Goal: Information Seeking & Learning: Find specific fact

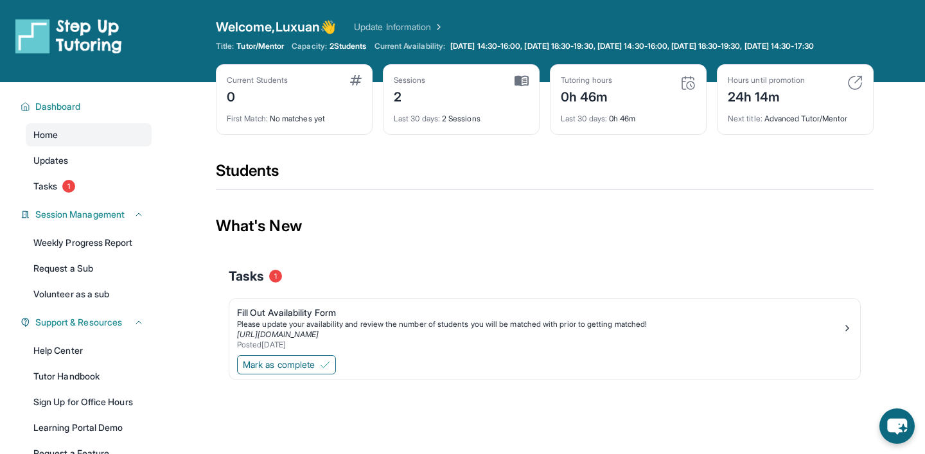
click at [258, 285] on span "Tasks" at bounding box center [246, 276] width 35 height 18
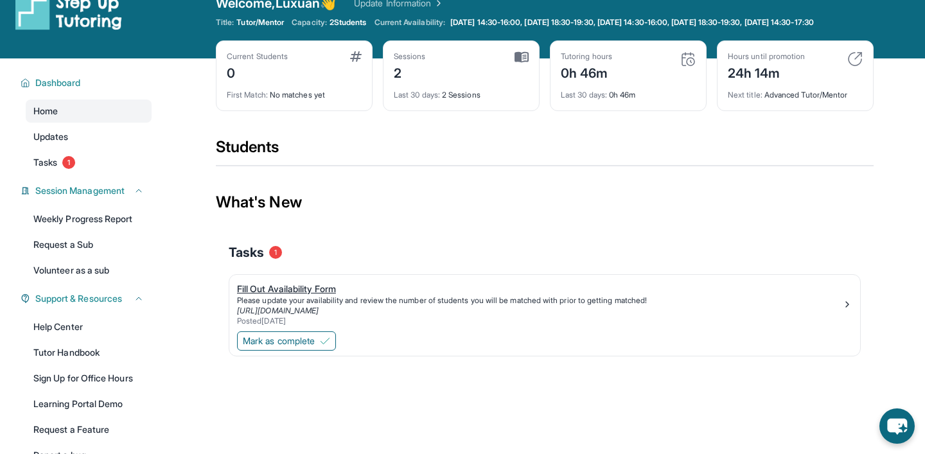
scroll to position [27, 0]
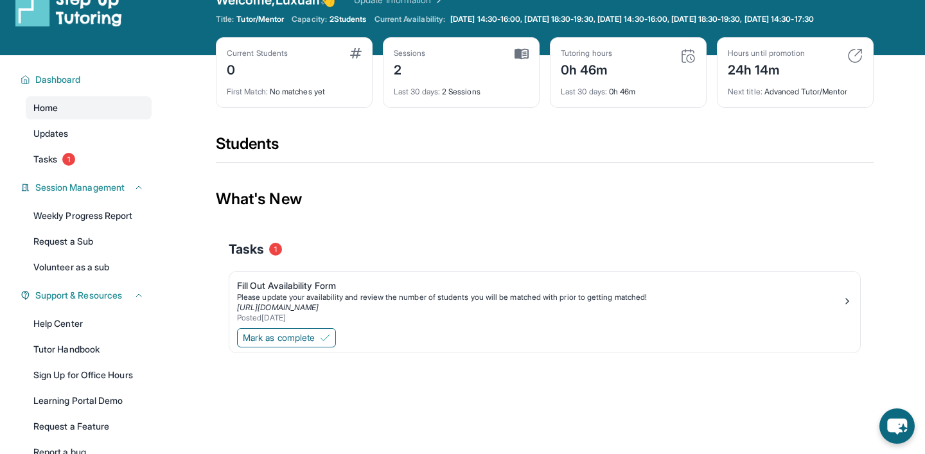
click at [88, 119] on link "Home" at bounding box center [89, 107] width 126 height 23
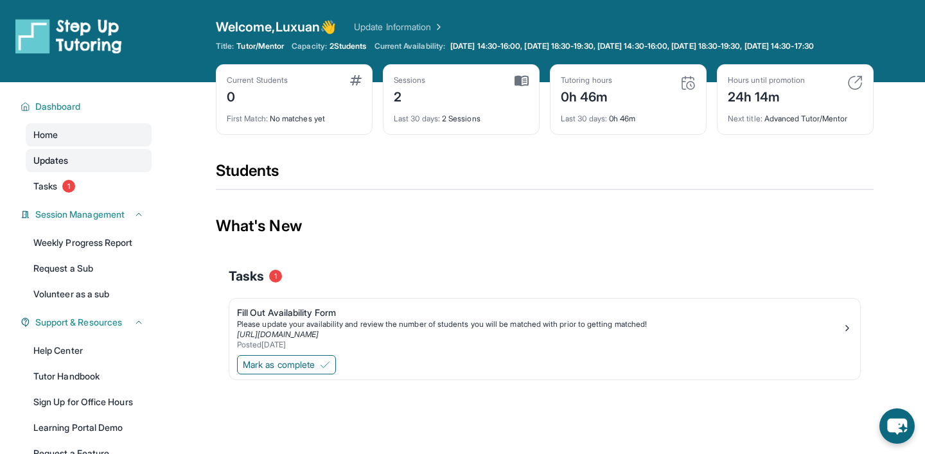
scroll to position [0, 0]
click at [76, 141] on link "Home" at bounding box center [89, 134] width 126 height 23
click at [86, 198] on link "Tasks 1" at bounding box center [89, 186] width 126 height 23
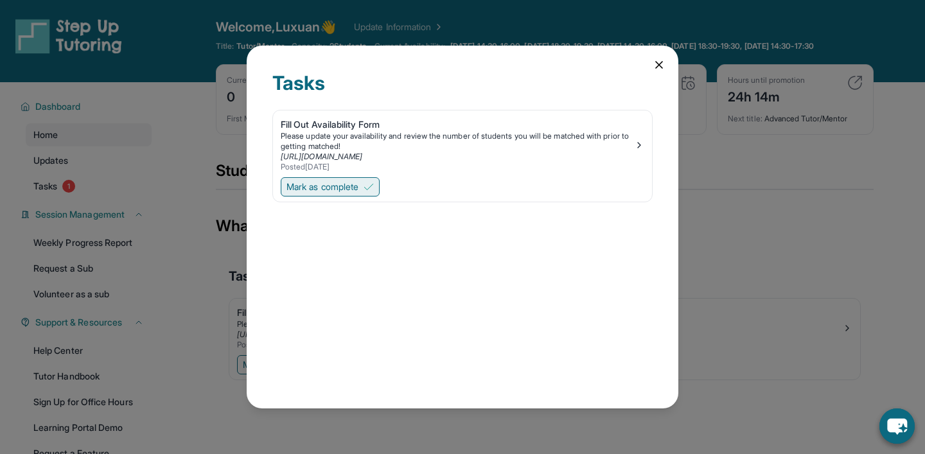
click at [345, 182] on span "Mark as complete" at bounding box center [322, 186] width 72 height 13
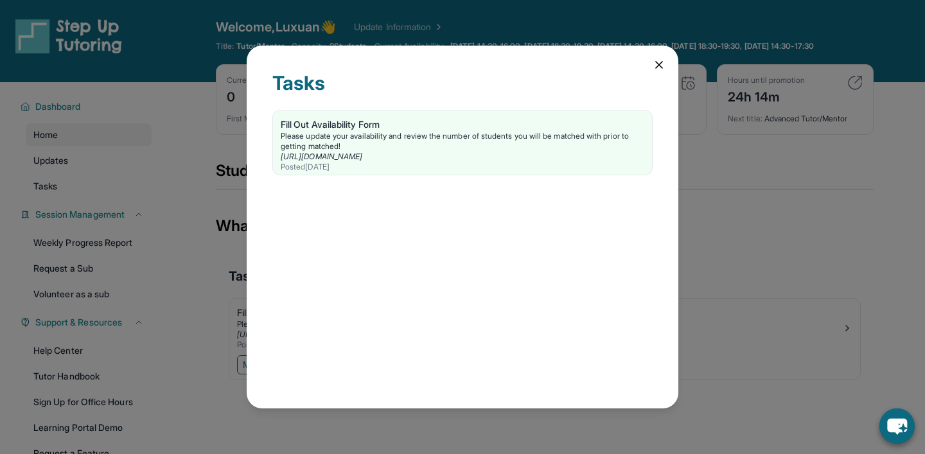
click at [665, 63] on icon at bounding box center [658, 64] width 13 height 13
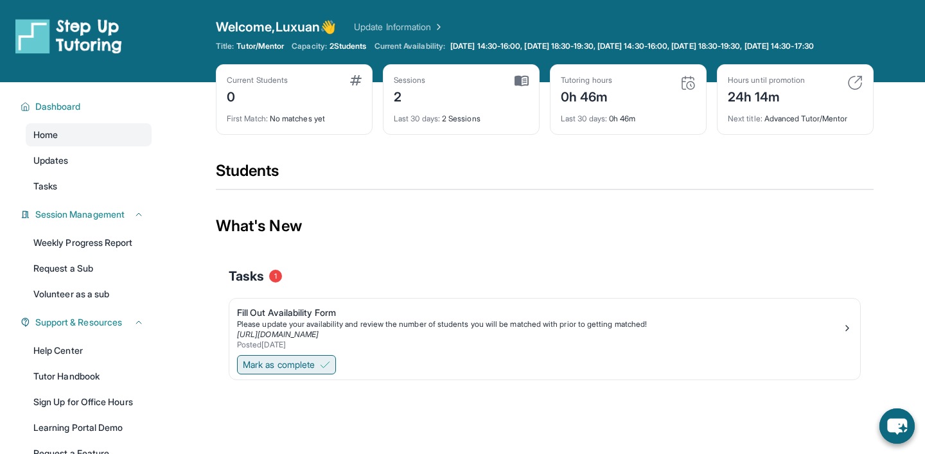
click at [278, 371] on span "Mark as complete" at bounding box center [279, 364] width 72 height 13
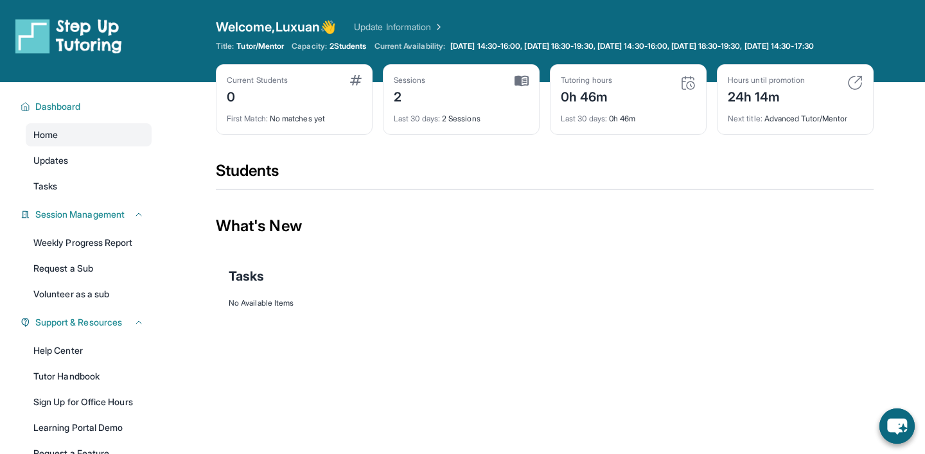
click at [265, 85] on div "Current Students" at bounding box center [257, 80] width 61 height 10
click at [60, 166] on span "Updates" at bounding box center [50, 160] width 35 height 13
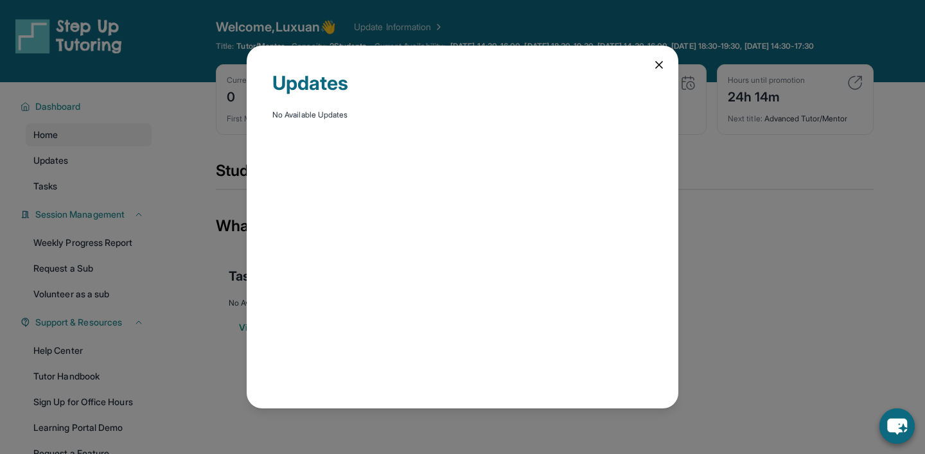
click at [661, 64] on icon at bounding box center [658, 64] width 13 height 13
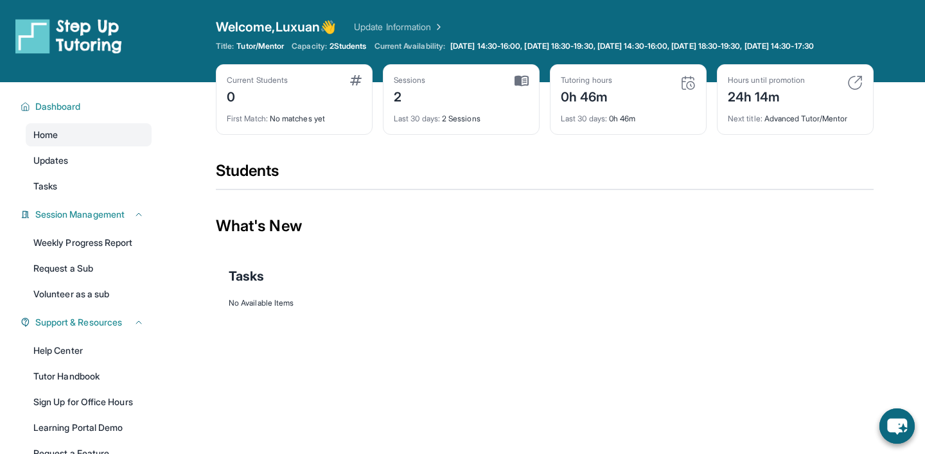
click at [389, 30] on link "Update Information" at bounding box center [399, 27] width 90 height 13
click at [266, 181] on div "Students" at bounding box center [545, 175] width 658 height 28
click at [266, 182] on div "Students" at bounding box center [545, 175] width 658 height 28
click at [267, 186] on div "Students" at bounding box center [545, 175] width 658 height 28
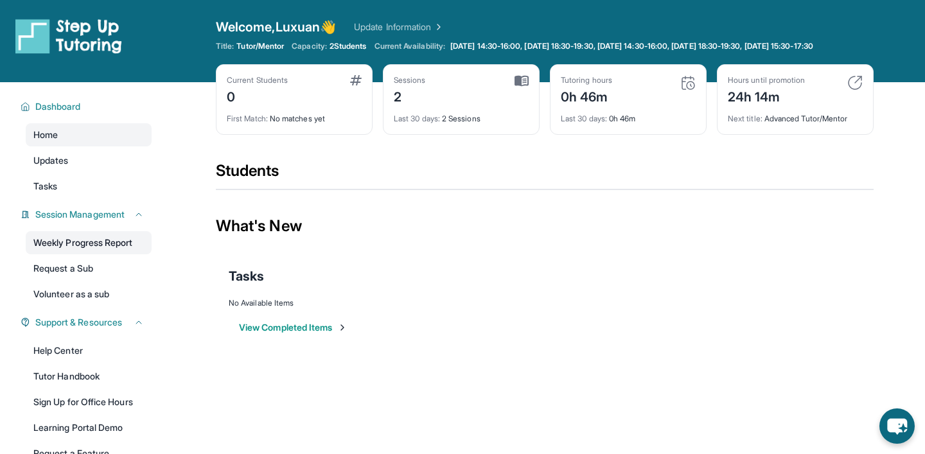
click at [74, 254] on link "Weekly Progress Report" at bounding box center [89, 242] width 126 height 23
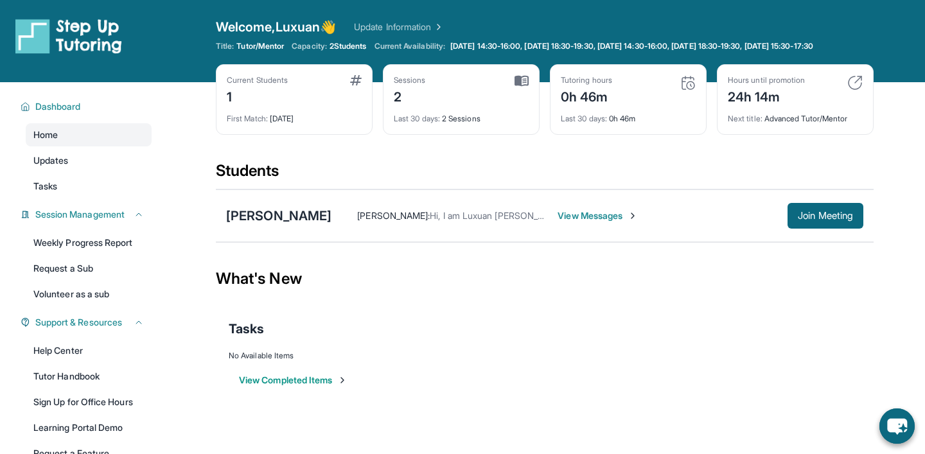
click at [615, 222] on span "View Messages" at bounding box center [597, 215] width 80 height 13
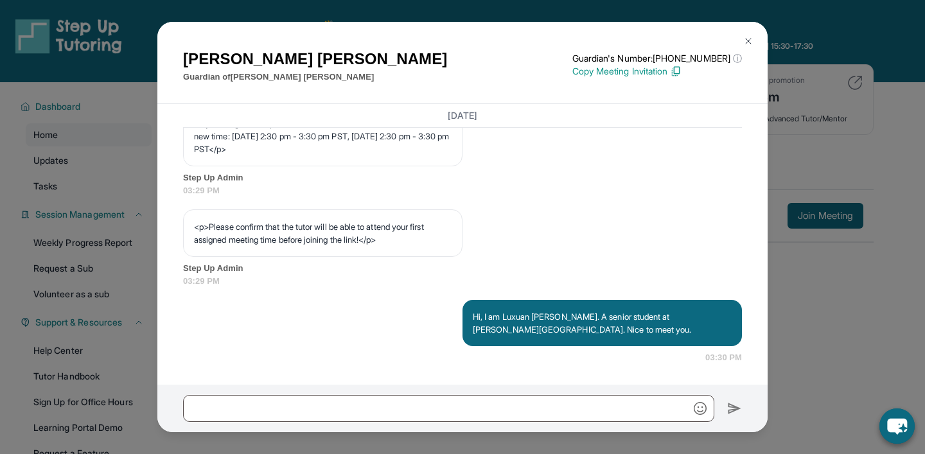
scroll to position [775, 0]
click at [747, 45] on img at bounding box center [748, 41] width 10 height 10
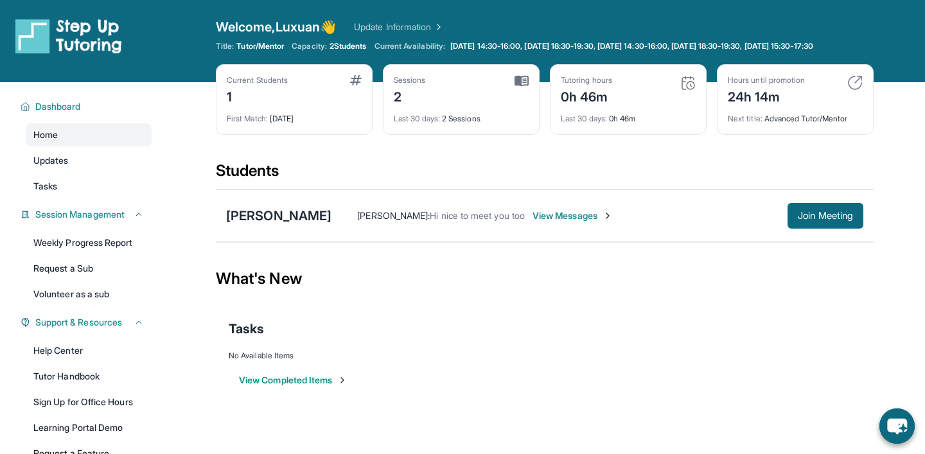
click at [608, 222] on span "View Messages" at bounding box center [572, 215] width 80 height 13
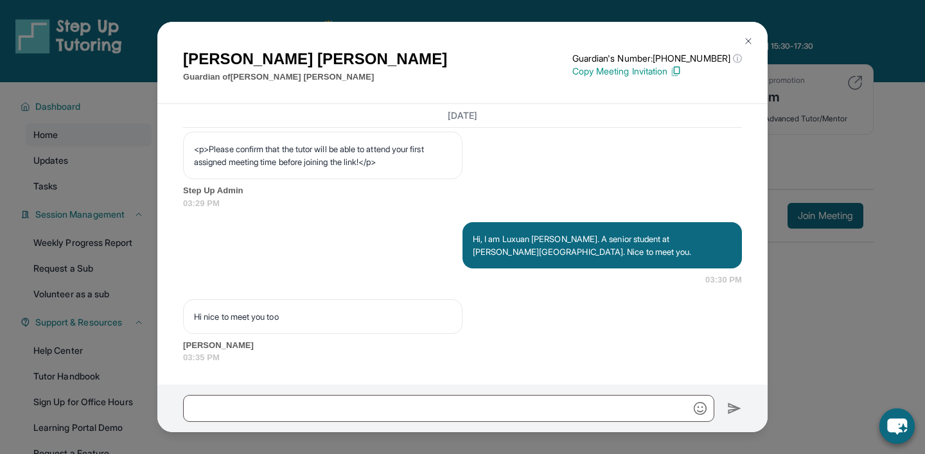
scroll to position [852, 0]
click at [838, 276] on div "Starling Valadez Guardian of Leah Lazcano-Valadez Guardian's Number: +168920738…" at bounding box center [462, 227] width 925 height 454
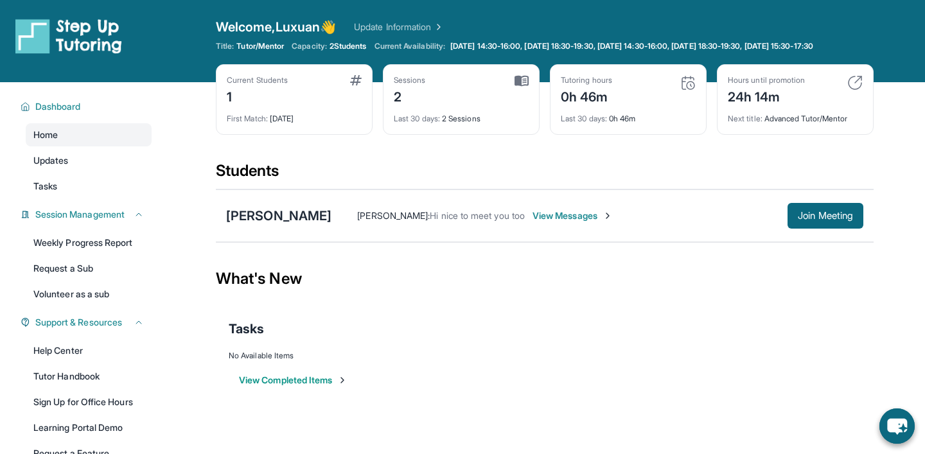
click at [613, 222] on span "View Messages" at bounding box center [572, 215] width 80 height 13
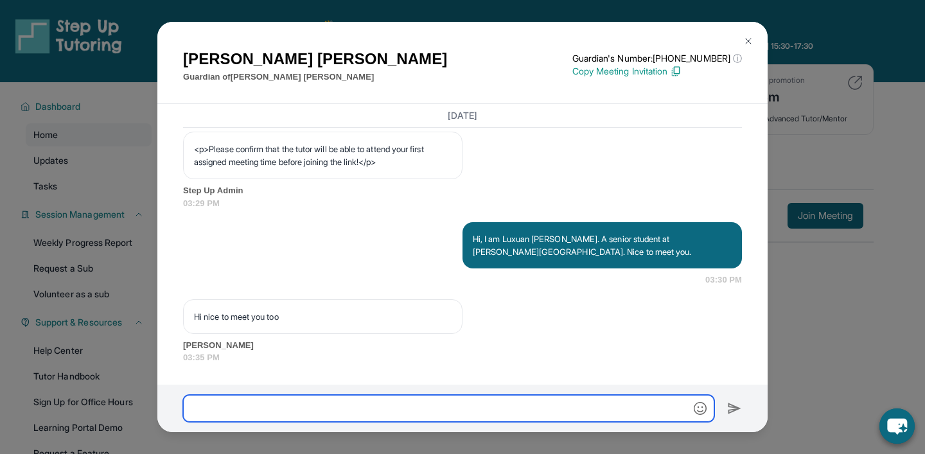
click at [390, 405] on input "text" at bounding box center [448, 408] width 531 height 27
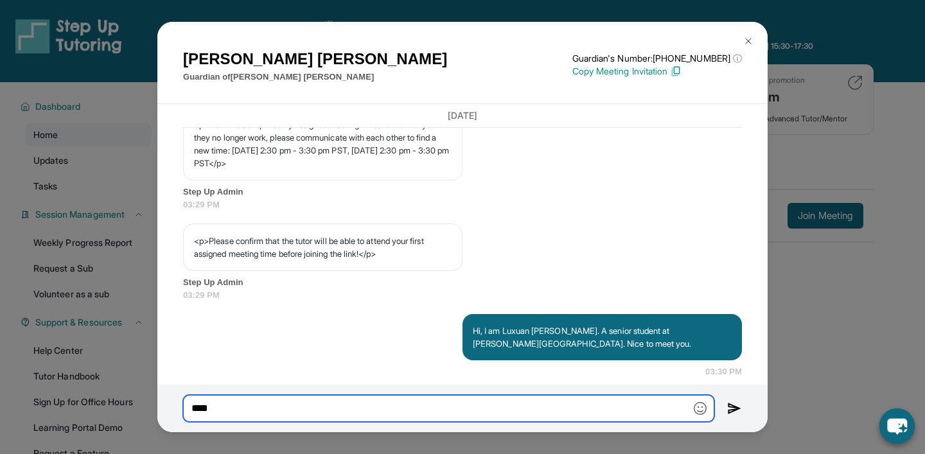
scroll to position [724, 0]
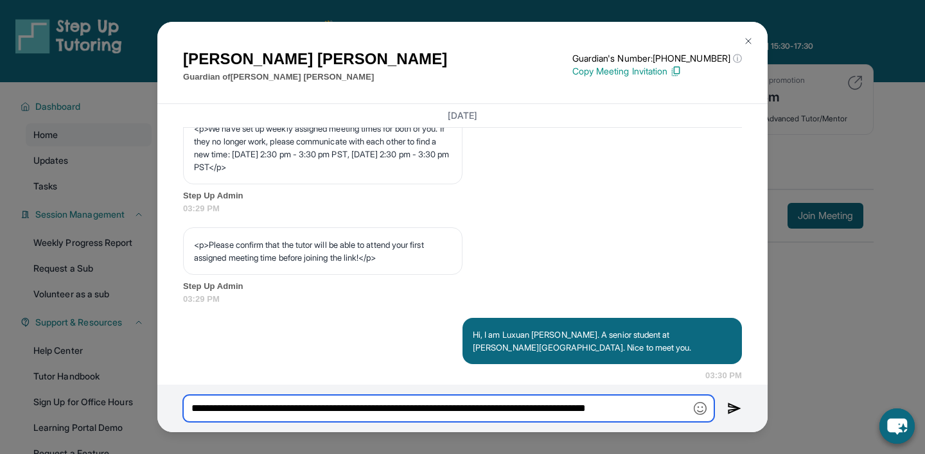
click at [318, 413] on input "**********" at bounding box center [448, 408] width 531 height 27
click at [685, 410] on input "**********" at bounding box center [448, 408] width 531 height 27
type input "**********"
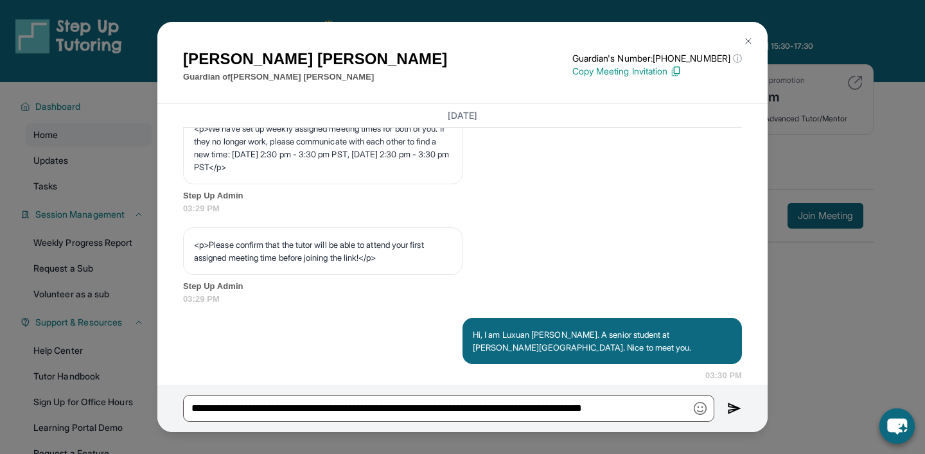
click at [730, 405] on img at bounding box center [734, 408] width 15 height 15
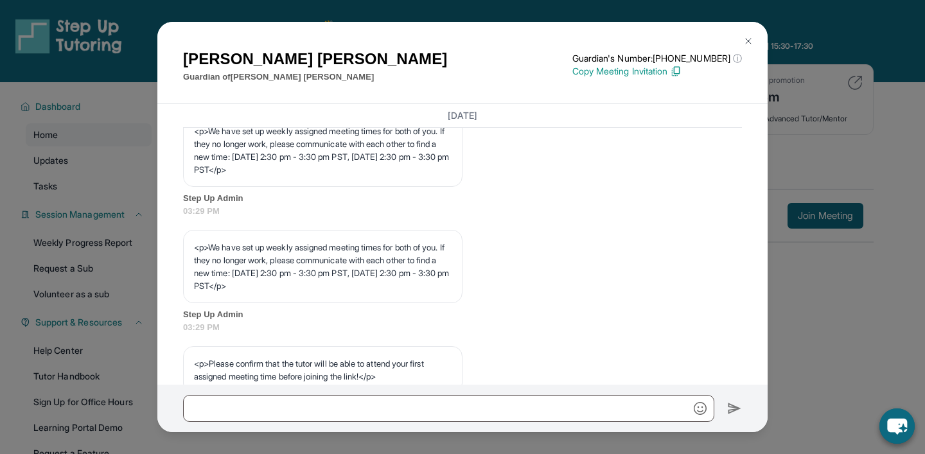
scroll to position [600, 0]
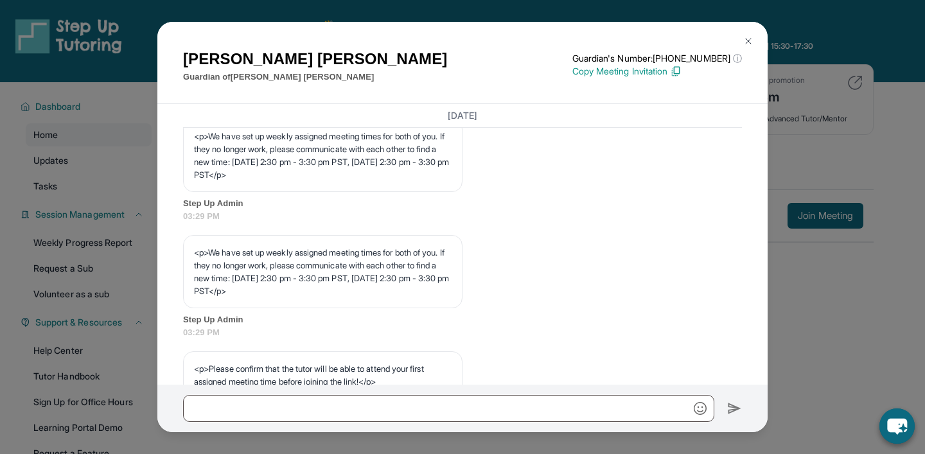
click at [899, 322] on div "Starling Valadez Guardian of Leah Lazcano-Valadez Guardian's Number: +168920738…" at bounding box center [462, 227] width 925 height 454
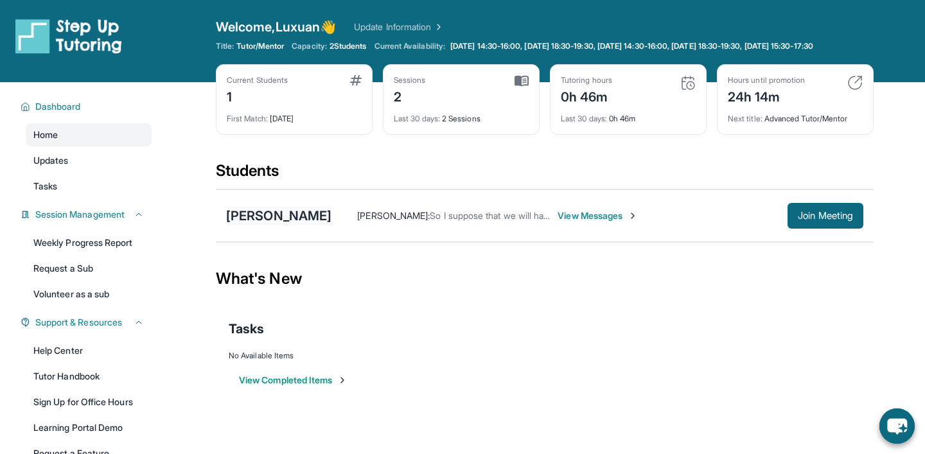
click at [314, 225] on div "[PERSON_NAME]" at bounding box center [278, 216] width 105 height 18
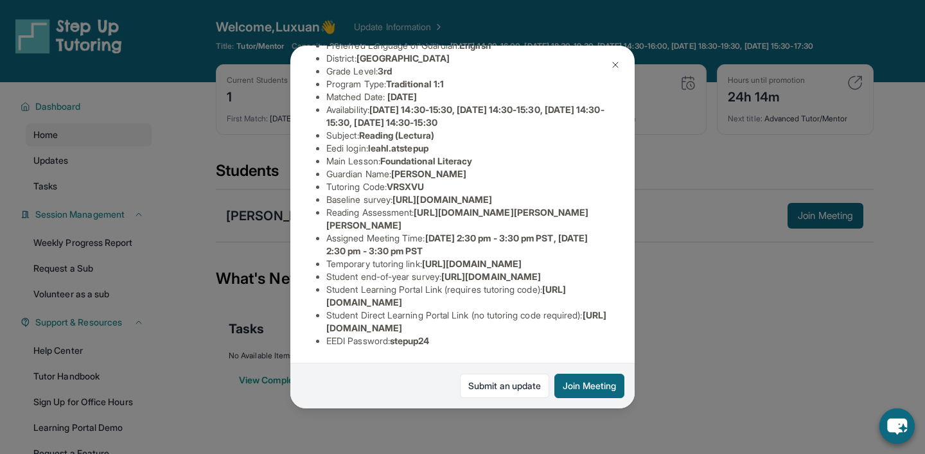
scroll to position [254, 1]
drag, startPoint x: 420, startPoint y: 124, endPoint x: 482, endPoint y: 152, distance: 67.6
click at [482, 206] on li "Reading Assessment : [URL][DOMAIN_NAME][PERSON_NAME][PERSON_NAME]" at bounding box center [467, 219] width 283 height 26
copy span "[URL][DOMAIN_NAME][PERSON_NAME][PERSON_NAME]"
click at [422, 258] on span "[URL][DOMAIN_NAME]" at bounding box center [472, 263] width 100 height 11
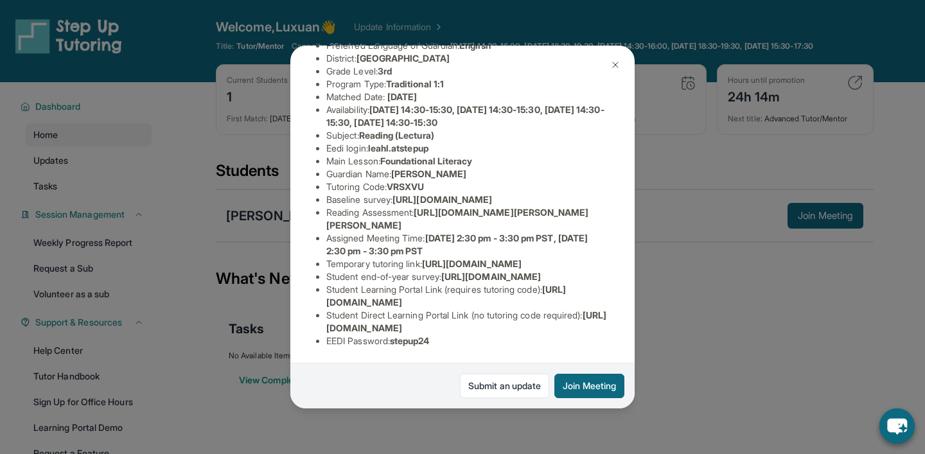
scroll to position [165, 460]
drag, startPoint x: 326, startPoint y: 174, endPoint x: 556, endPoint y: 200, distance: 231.4
click at [556, 200] on div "[PERSON_NAME] Guardian: [PERSON_NAME] Student Information [URL][DOMAIN_NAME] Pr…" at bounding box center [462, 227] width 344 height 363
copy span "[URL][DOMAIN_NAME]"
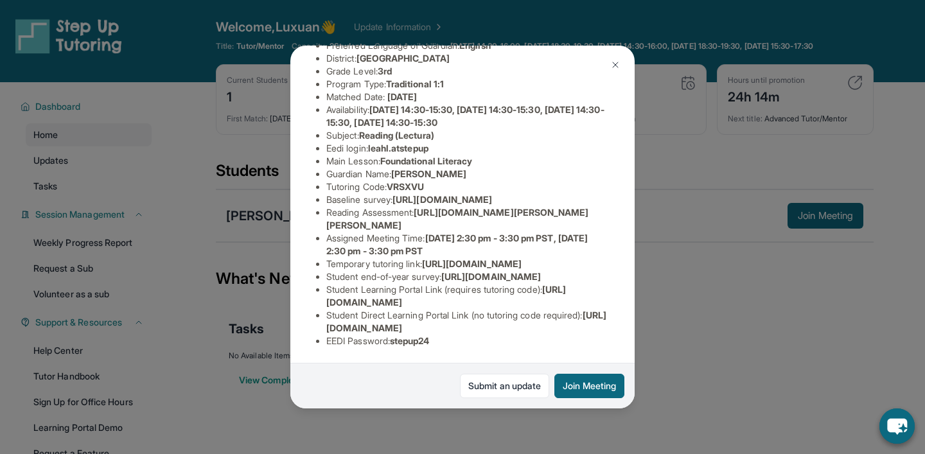
click at [394, 223] on span "[URL][DOMAIN_NAME][PERSON_NAME][PERSON_NAME]" at bounding box center [457, 219] width 263 height 24
drag, startPoint x: 325, startPoint y: 299, endPoint x: 551, endPoint y: 304, distance: 226.1
click at [551, 304] on li "Student Learning Portal Link (requires tutoring code) : [URL][DOMAIN_NAME]" at bounding box center [467, 296] width 283 height 26
click at [671, 279] on div "[PERSON_NAME] Guardian: [PERSON_NAME] Student Information [URL][DOMAIN_NAME] Pr…" at bounding box center [462, 227] width 925 height 454
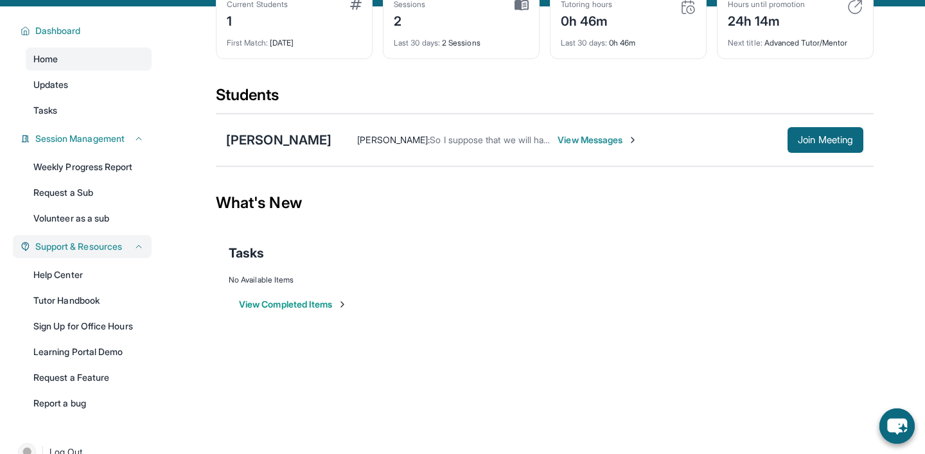
scroll to position [77, 0]
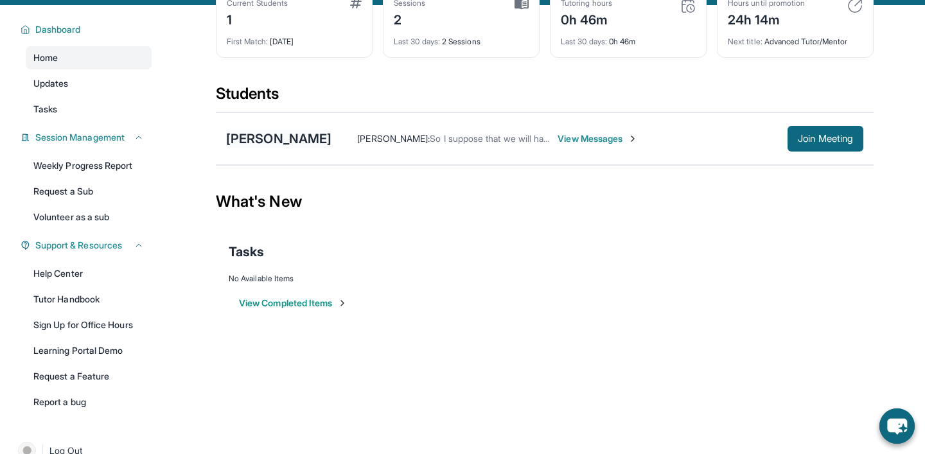
click at [273, 148] on div "[PERSON_NAME]" at bounding box center [278, 139] width 105 height 18
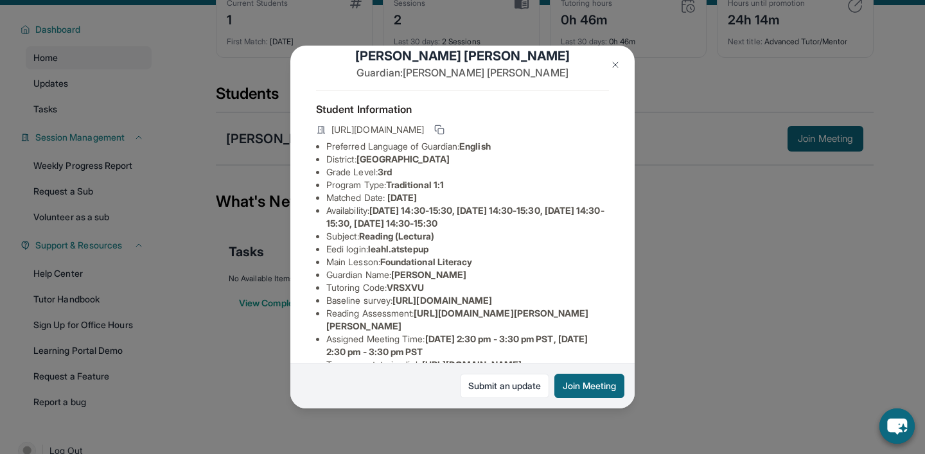
scroll to position [19, 1]
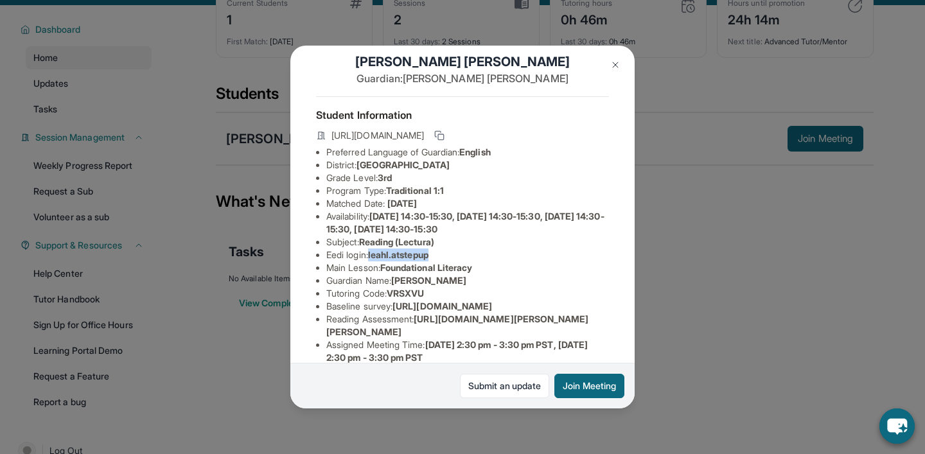
drag, startPoint x: 372, startPoint y: 256, endPoint x: 436, endPoint y: 258, distance: 64.3
click at [436, 258] on li "Eedi login : leahl.atstepup" at bounding box center [467, 255] width 283 height 13
copy span "leahl.atstepup"
drag, startPoint x: 394, startPoint y: 293, endPoint x: 432, endPoint y: 293, distance: 37.9
click at [432, 293] on li "Tutoring Code : VRSXVU" at bounding box center [467, 293] width 283 height 13
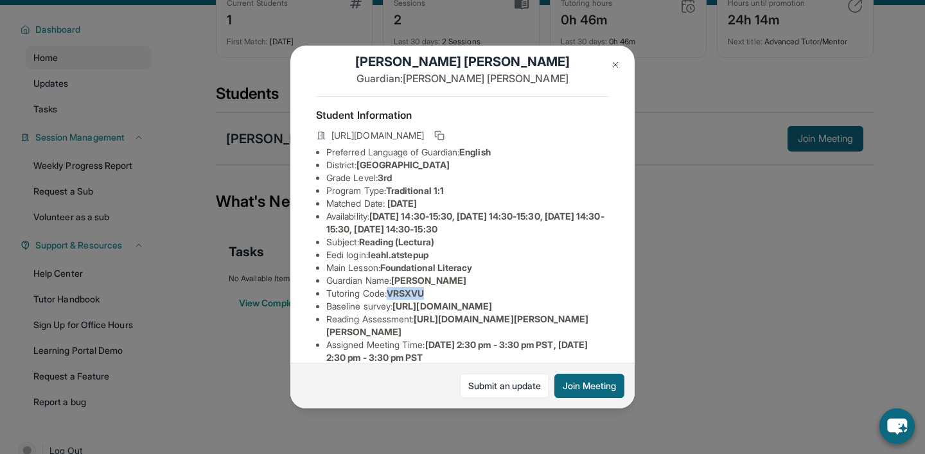
copy span "VRSXVU"
click at [615, 59] on button at bounding box center [615, 65] width 26 height 26
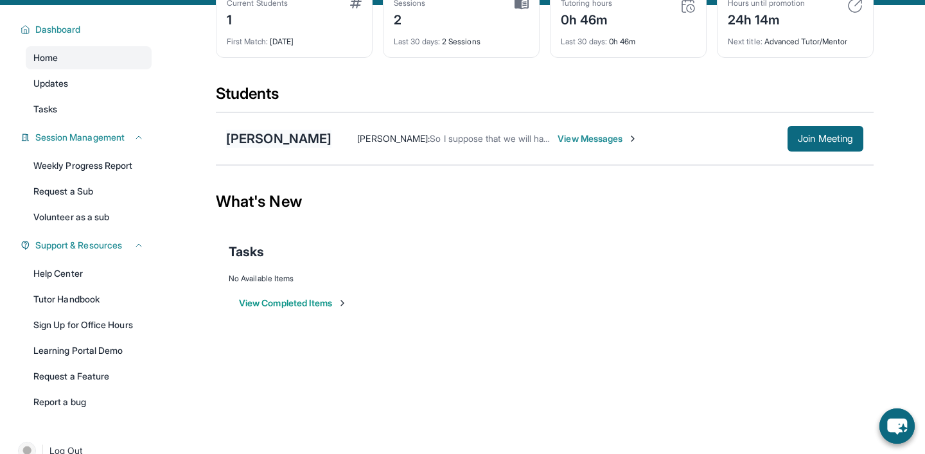
click at [258, 148] on div "[PERSON_NAME]" at bounding box center [278, 139] width 105 height 18
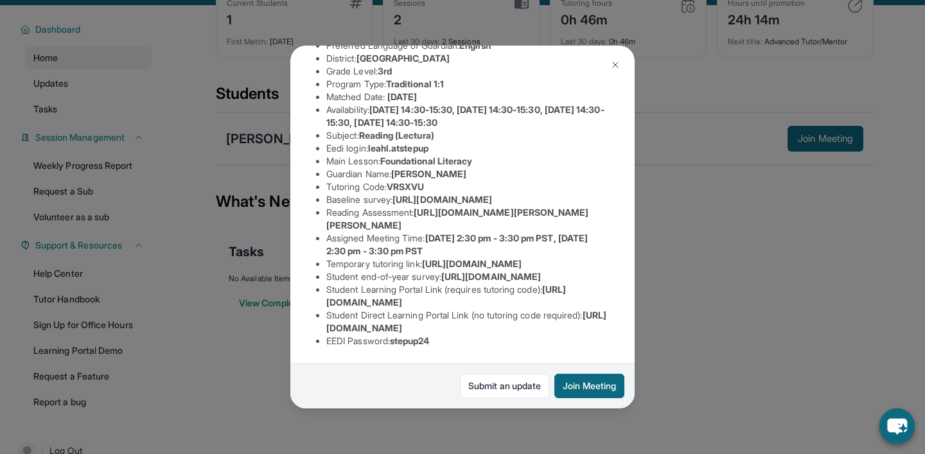
scroll to position [161, 0]
drag, startPoint x: 374, startPoint y: 114, endPoint x: 439, endPoint y: 114, distance: 64.9
click at [439, 142] on li "Eedi login : leahl.atstepup" at bounding box center [467, 148] width 283 height 13
copy span "leahl.atstepup"
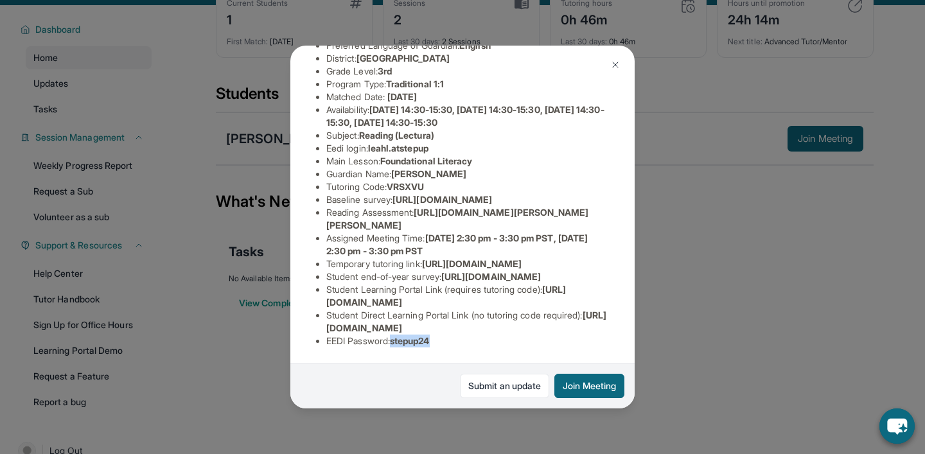
drag, startPoint x: 398, startPoint y: 344, endPoint x: 440, endPoint y: 346, distance: 42.5
click at [440, 346] on li "EEDI Password : stepup24" at bounding box center [467, 341] width 283 height 13
copy span "stepup24"
click at [714, 367] on div "[PERSON_NAME] Guardian: [PERSON_NAME] Student Information [URL][DOMAIN_NAME] Pr…" at bounding box center [462, 227] width 925 height 454
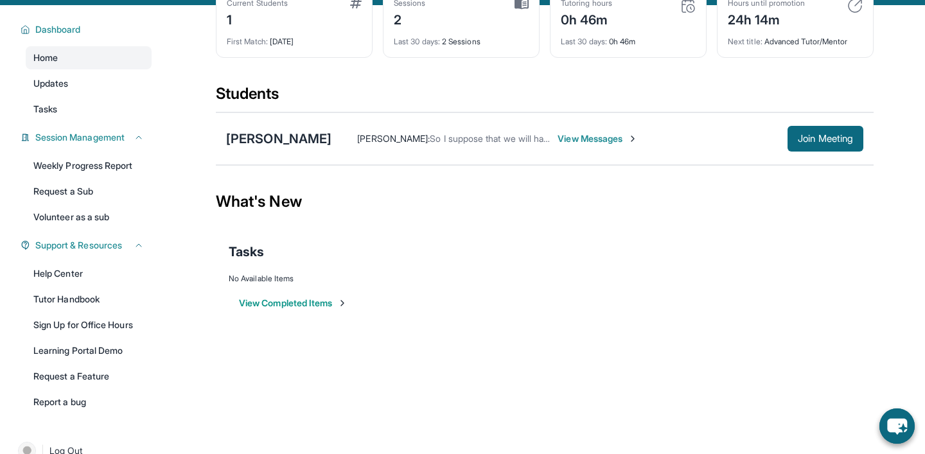
click at [607, 145] on span "View Messages" at bounding box center [597, 138] width 80 height 13
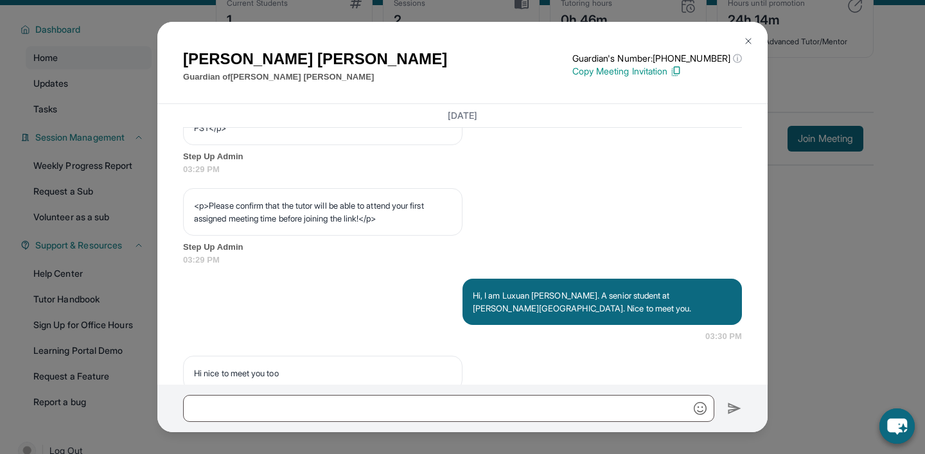
scroll to position [928, 0]
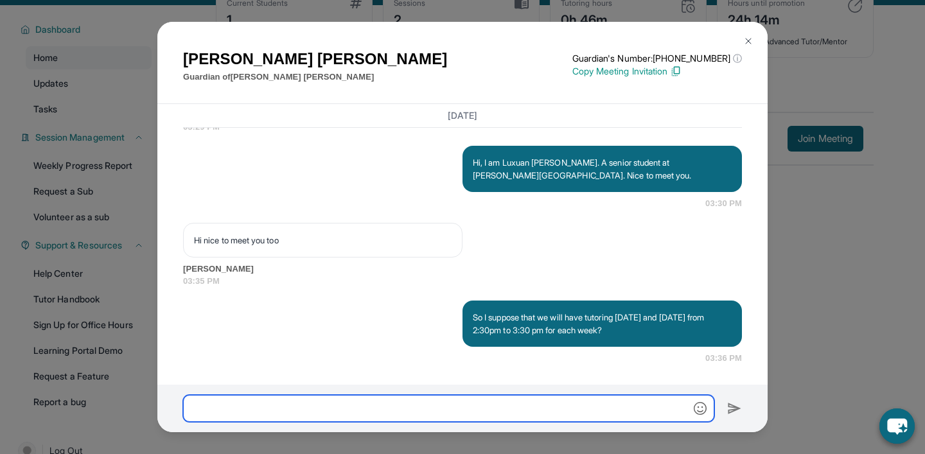
click at [430, 416] on input "text" at bounding box center [448, 408] width 531 height 27
